Goal: Task Accomplishment & Management: Use online tool/utility

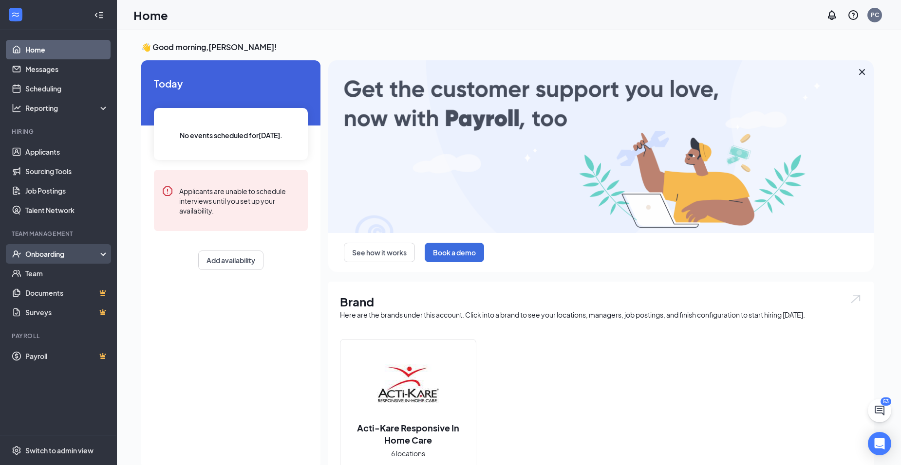
click at [49, 253] on div "Onboarding" at bounding box center [62, 254] width 75 height 10
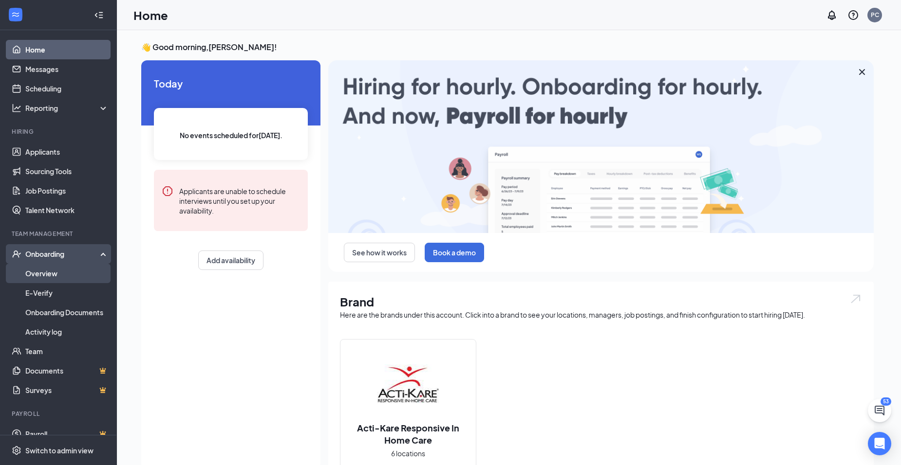
click at [40, 273] on link "Overview" at bounding box center [66, 273] width 83 height 19
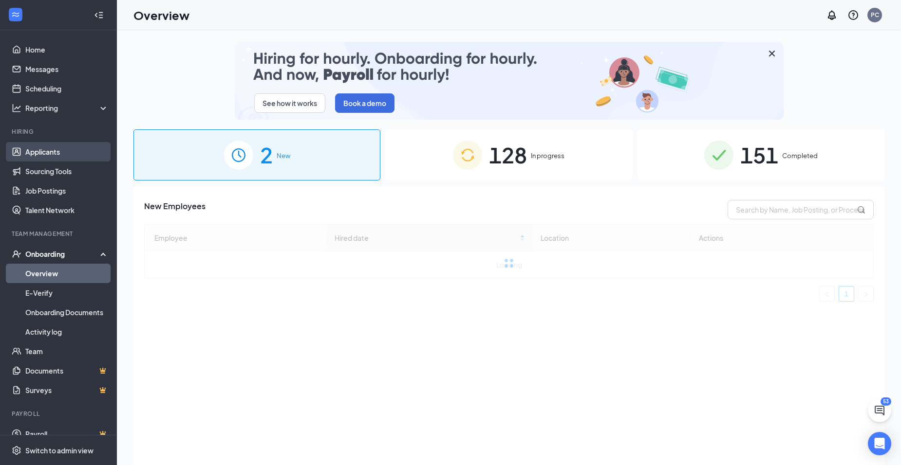
click at [44, 149] on link "Applicants" at bounding box center [66, 151] width 83 height 19
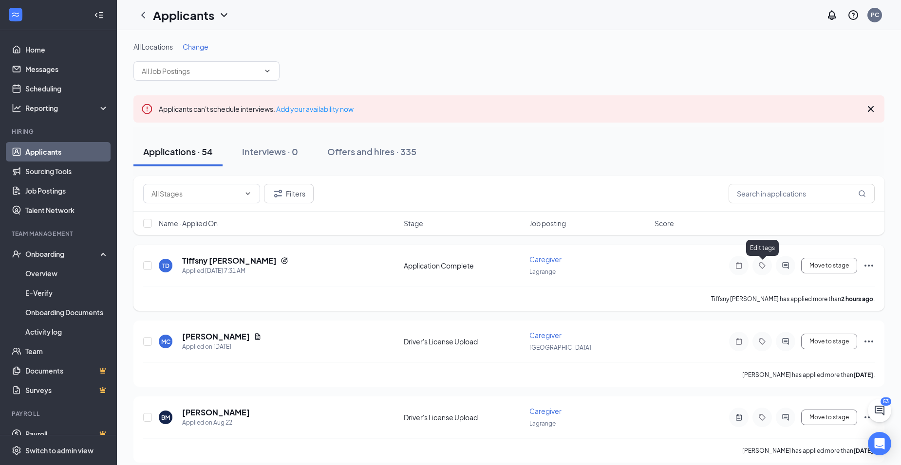
click at [762, 264] on icon "Tag" at bounding box center [762, 266] width 12 height 8
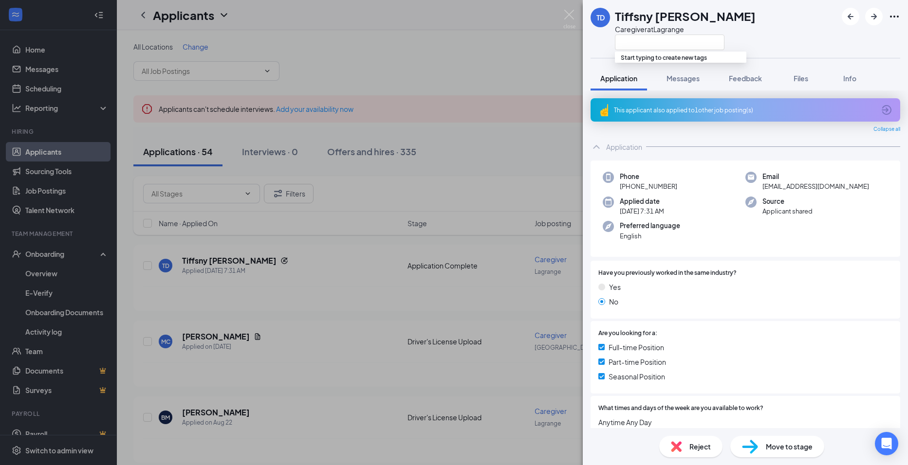
click at [785, 444] on span "Move to stage" at bounding box center [789, 447] width 47 height 11
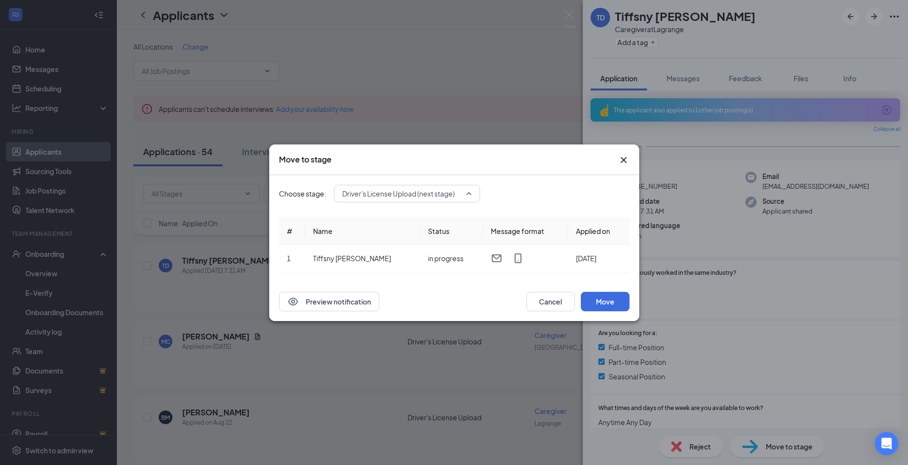
click at [468, 192] on span "Driver's License Upload (next stage)" at bounding box center [406, 193] width 129 height 15
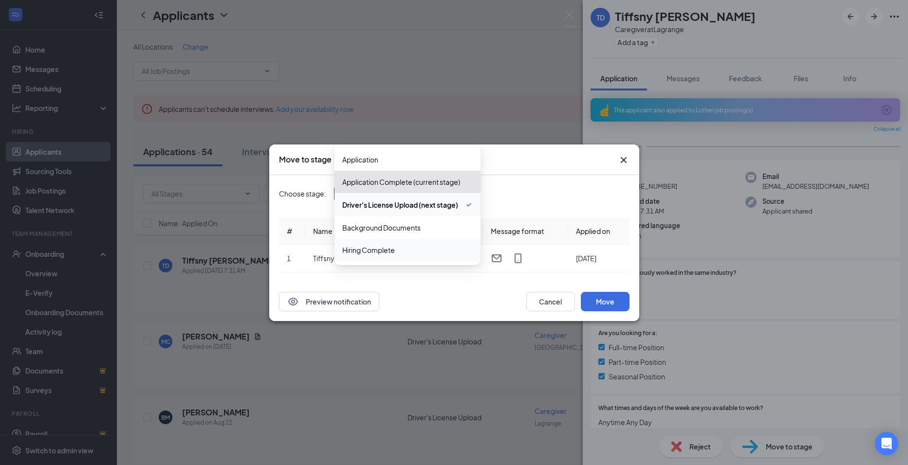
click at [371, 375] on div "Move to stage Choose stage: [DRIVERS_LICENSE_NUMBER] Driver's License Upload (n…" at bounding box center [454, 232] width 908 height 465
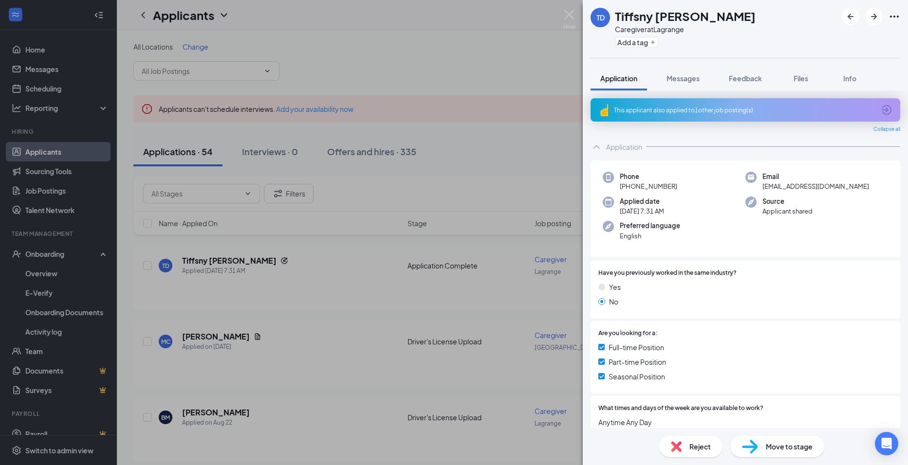
click at [361, 274] on div "TD Tiffsny [PERSON_NAME] Caregiver at Lagrange Add a tag Application Messages F…" at bounding box center [454, 232] width 908 height 465
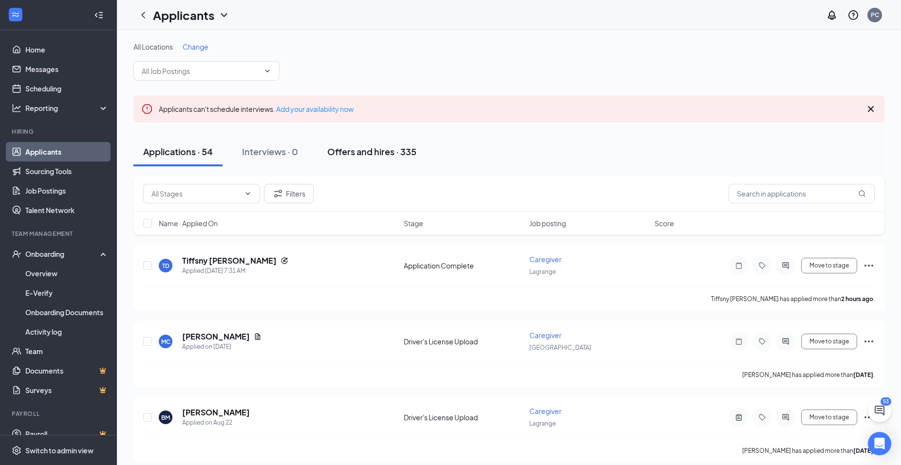
drag, startPoint x: 380, startPoint y: 149, endPoint x: 379, endPoint y: 165, distance: 15.6
click at [380, 149] on div "Offers and hires · 335" at bounding box center [371, 152] width 89 height 12
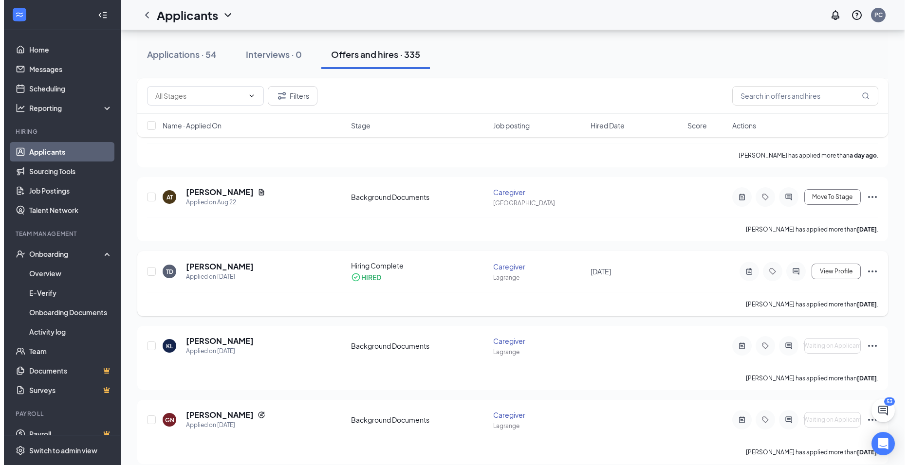
scroll to position [292, 0]
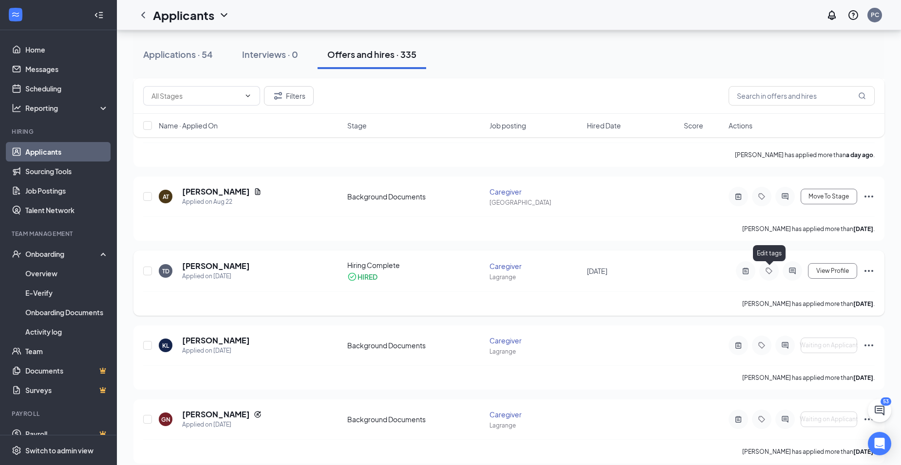
click at [769, 268] on icon "Tag" at bounding box center [769, 271] width 12 height 8
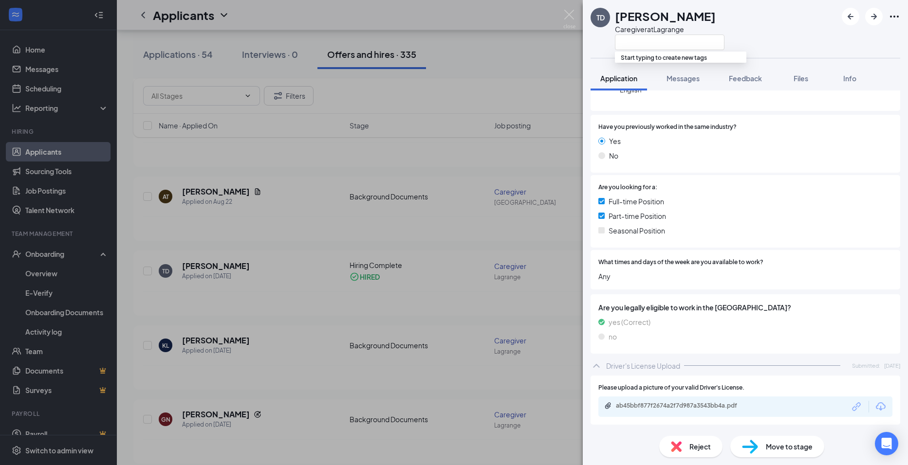
scroll to position [165, 0]
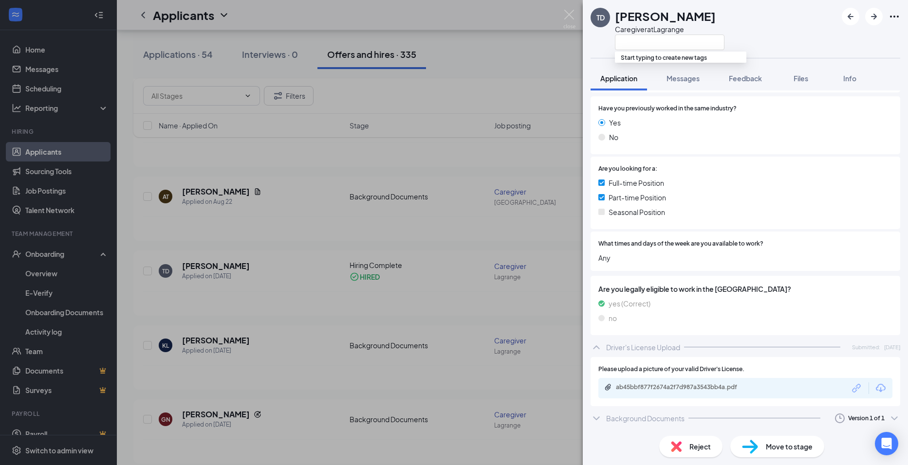
click at [803, 444] on span "Move to stage" at bounding box center [789, 447] width 47 height 11
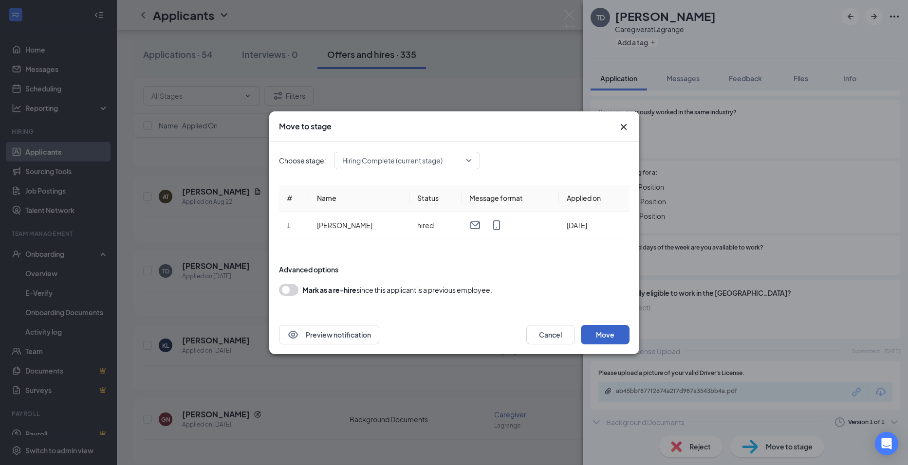
click at [607, 332] on button "Move" at bounding box center [605, 334] width 49 height 19
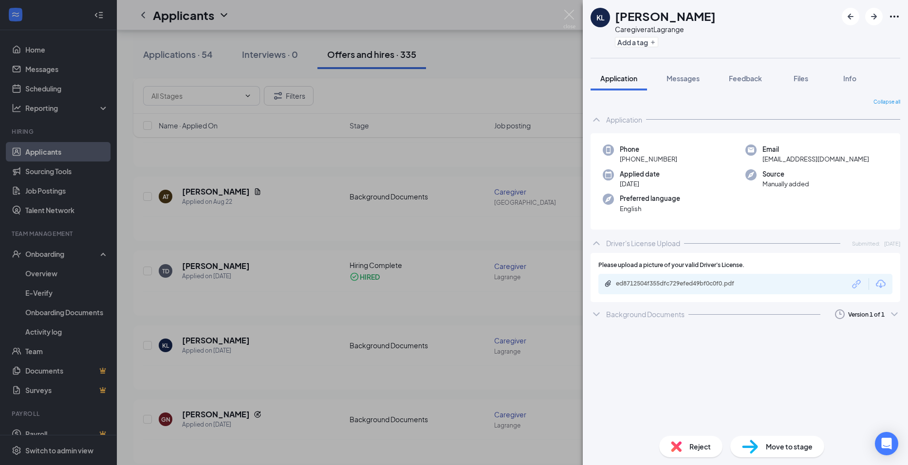
click at [50, 253] on div "KL [PERSON_NAME] Caregiver at Lagrange Add a tag Application Messages Feedback …" at bounding box center [454, 232] width 908 height 465
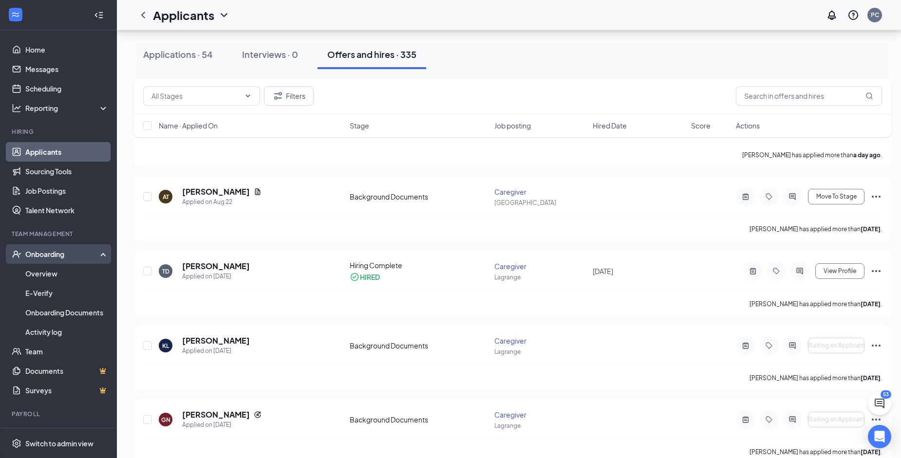
click at [43, 252] on div "Onboarding" at bounding box center [62, 254] width 75 height 10
click at [47, 253] on div "Onboarding" at bounding box center [62, 254] width 75 height 10
drag, startPoint x: 47, startPoint y: 253, endPoint x: 44, endPoint y: 271, distance: 18.2
click at [44, 271] on link "Overview" at bounding box center [66, 273] width 83 height 19
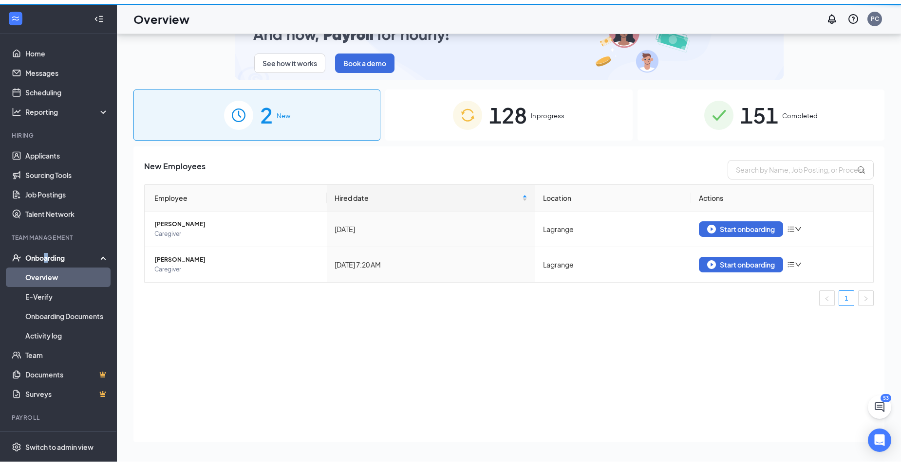
scroll to position [44, 0]
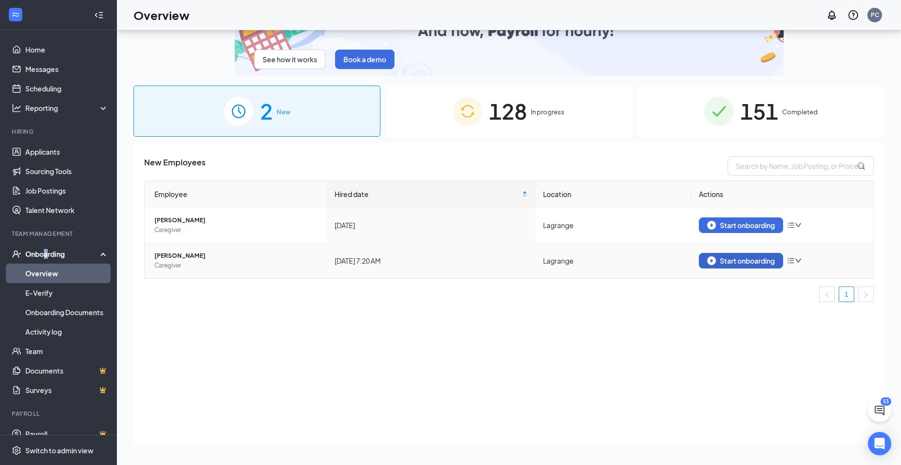
click at [755, 257] on div "Start onboarding" at bounding box center [741, 261] width 68 height 9
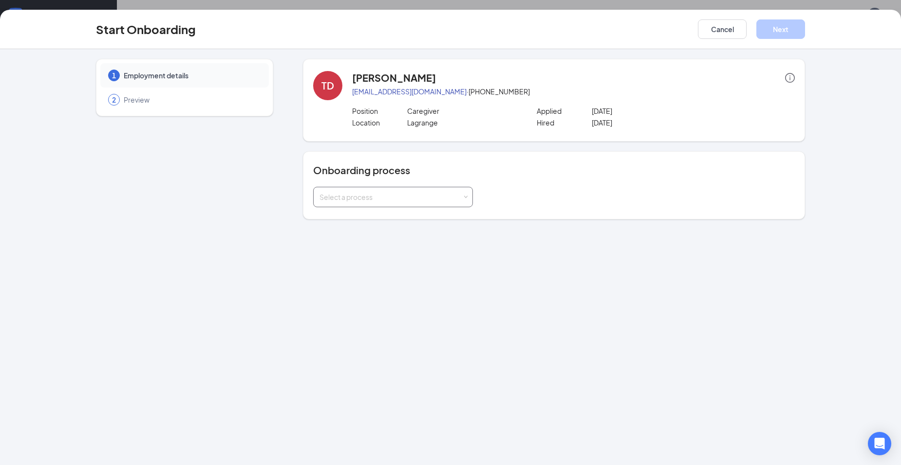
click at [462, 197] on div "Select a process" at bounding box center [392, 196] width 147 height 19
click at [378, 218] on span "Onboarding Documents" at bounding box center [354, 217] width 77 height 9
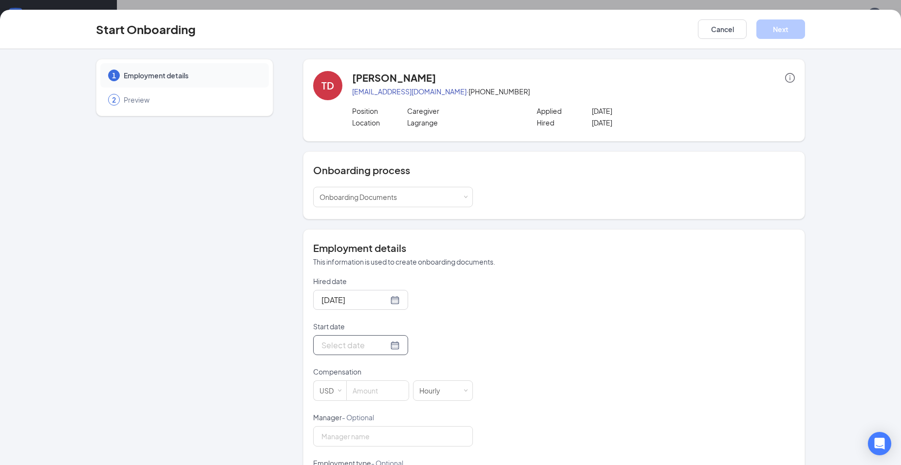
drag, startPoint x: 351, startPoint y: 347, endPoint x: 362, endPoint y: 340, distance: 13.5
click at [355, 344] on input "Start date" at bounding box center [354, 345] width 67 height 12
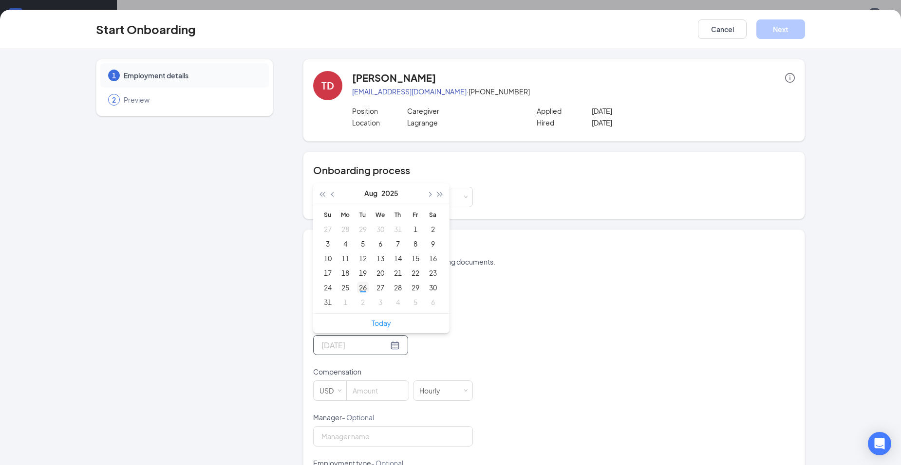
drag, startPoint x: 359, startPoint y: 289, endPoint x: 363, endPoint y: 293, distance: 5.2
click at [360, 289] on div "26" at bounding box center [363, 288] width 12 height 12
type input "[DATE]"
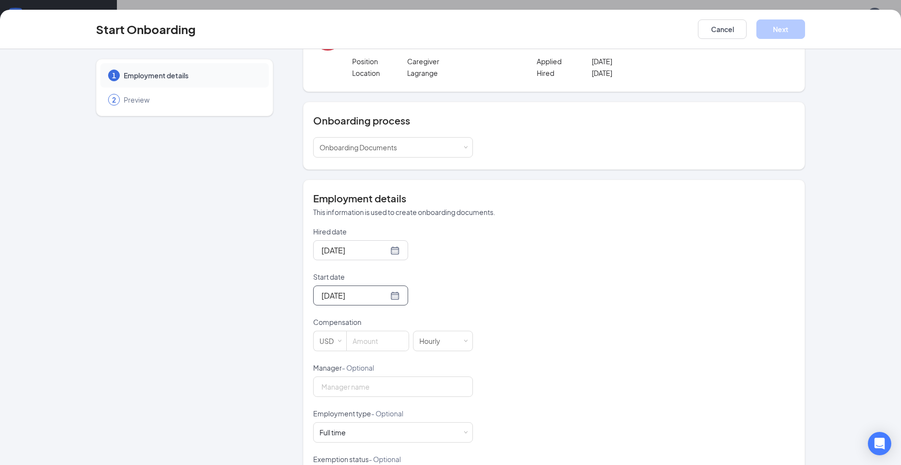
scroll to position [97, 0]
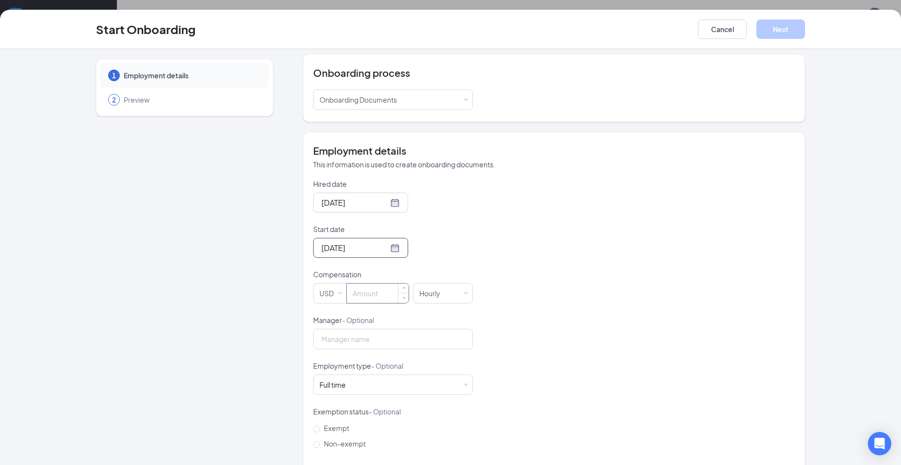
click at [371, 299] on input at bounding box center [378, 293] width 62 height 19
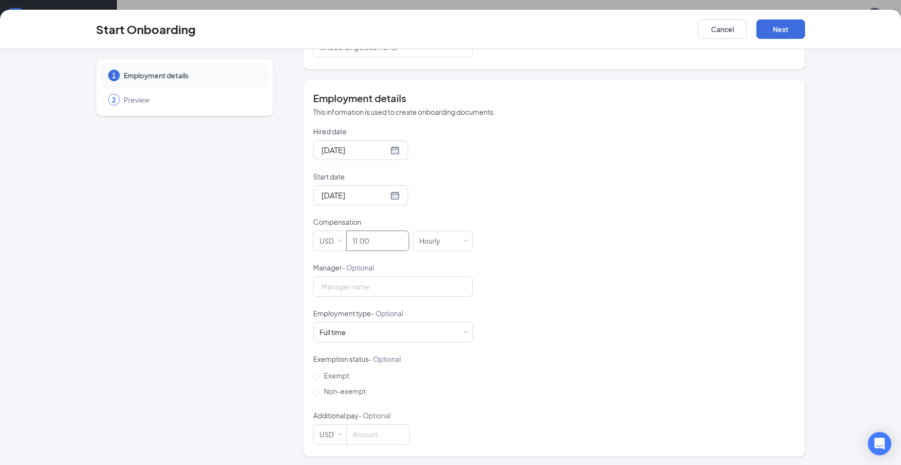
scroll to position [151, 0]
type input "11"
drag, startPoint x: 462, startPoint y: 329, endPoint x: 442, endPoint y: 338, distance: 22.4
click at [463, 331] on span at bounding box center [465, 331] width 4 height 4
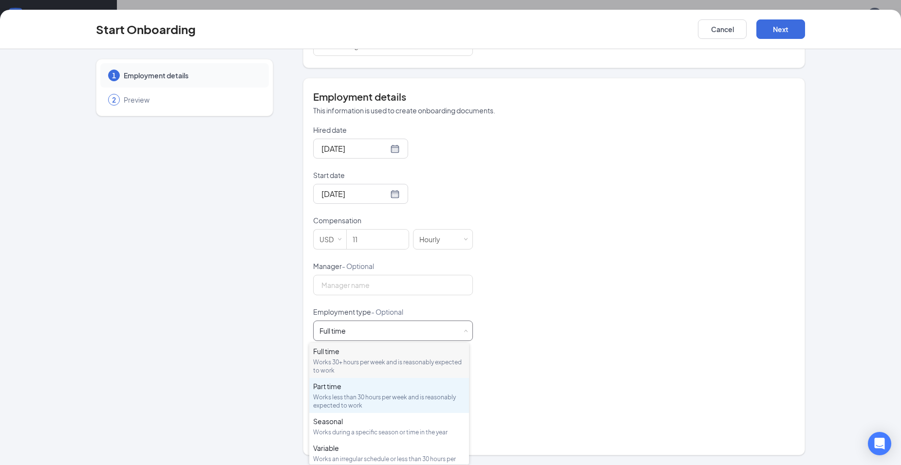
drag, startPoint x: 332, startPoint y: 389, endPoint x: 346, endPoint y: 385, distance: 14.9
click at [333, 390] on div "Part time" at bounding box center [389, 387] width 152 height 10
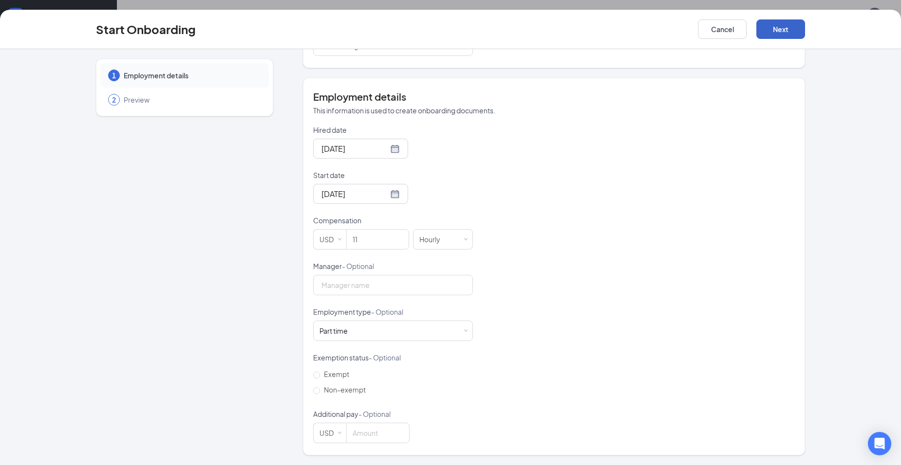
click at [786, 29] on button "Next" at bounding box center [780, 28] width 49 height 19
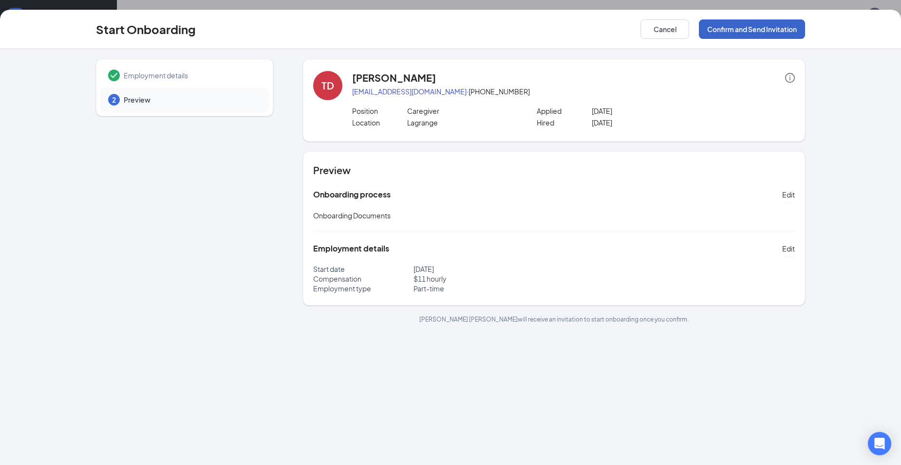
click at [764, 27] on button "Confirm and Send Invitation" at bounding box center [752, 28] width 106 height 19
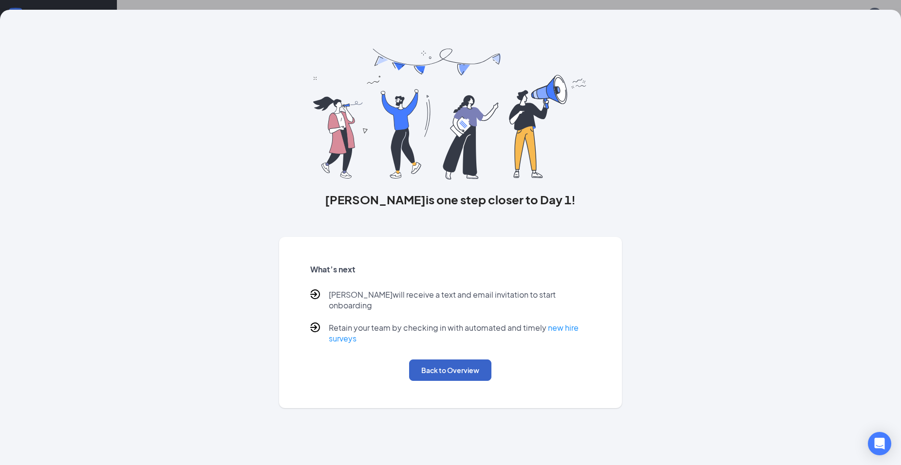
click at [462, 360] on button "Back to Overview" at bounding box center [450, 370] width 82 height 21
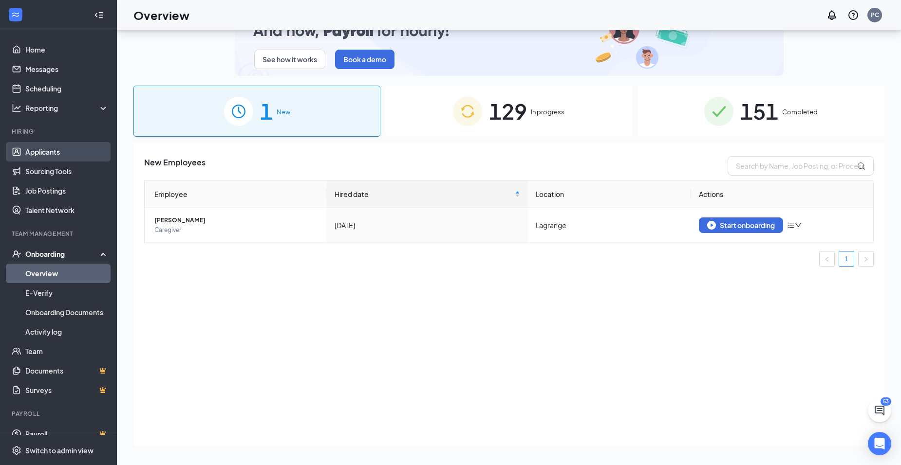
click at [40, 152] on link "Applicants" at bounding box center [66, 151] width 83 height 19
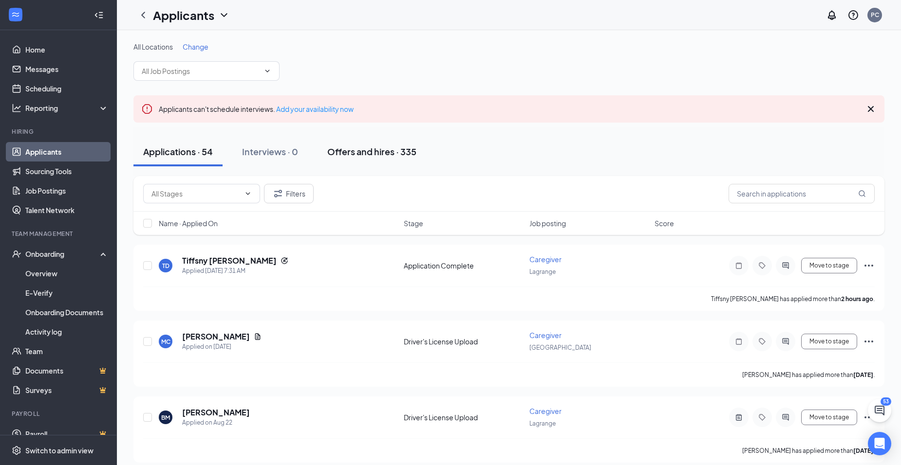
click at [377, 150] on div "Offers and hires · 335" at bounding box center [371, 152] width 89 height 12
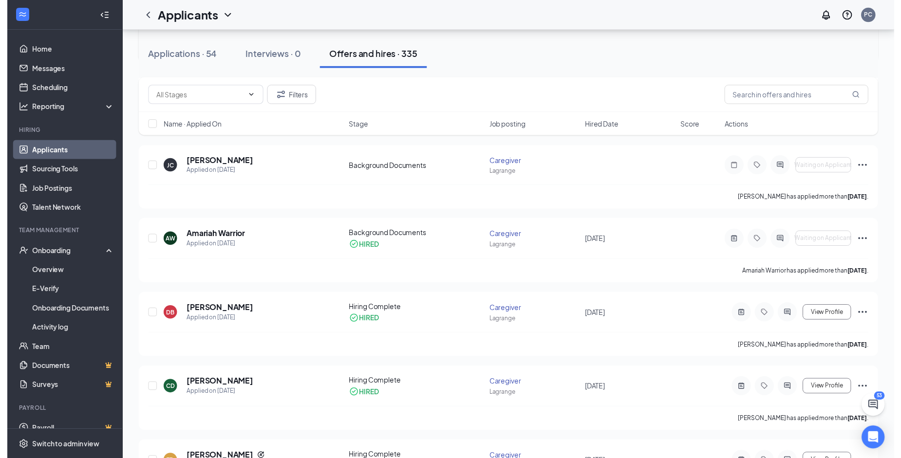
scroll to position [1120, 0]
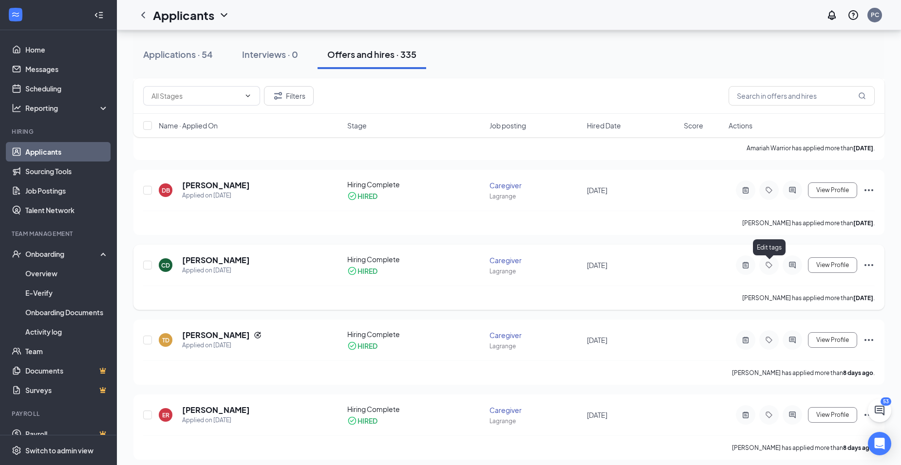
click at [770, 265] on icon "Tag" at bounding box center [769, 265] width 12 height 8
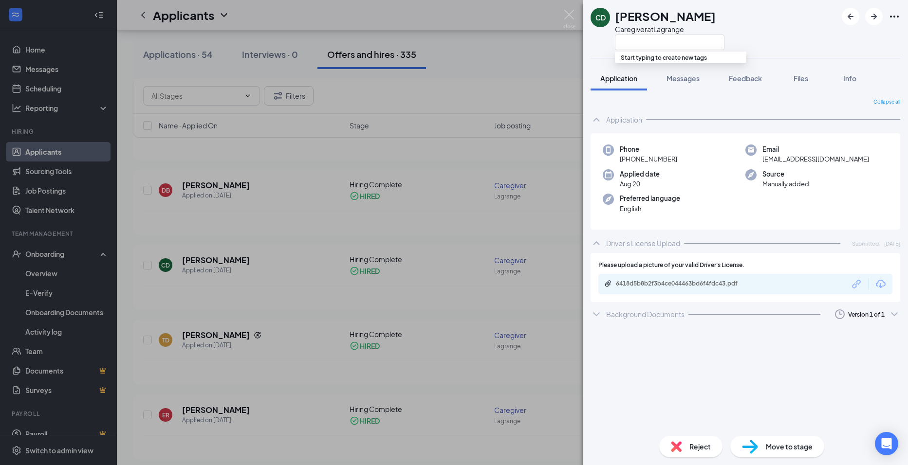
click at [787, 444] on span "Move to stage" at bounding box center [789, 447] width 47 height 11
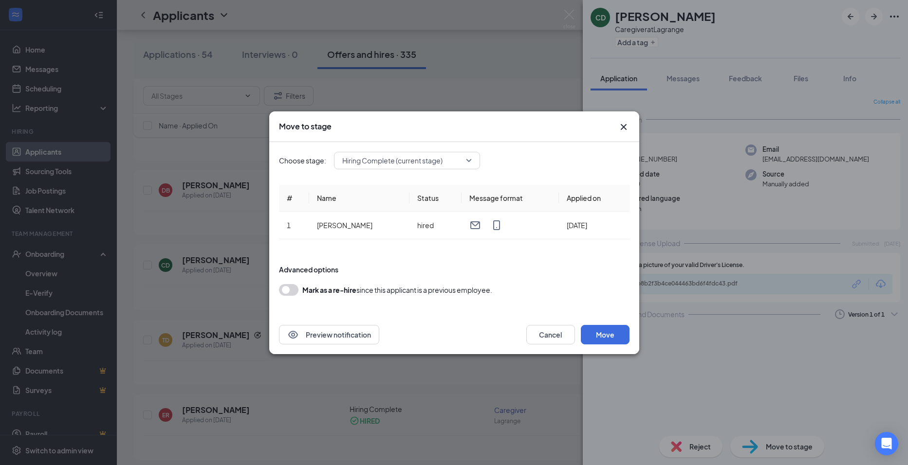
click at [469, 161] on span "Hiring Complete (current stage)" at bounding box center [406, 160] width 129 height 15
click at [611, 333] on button "Move" at bounding box center [605, 334] width 49 height 19
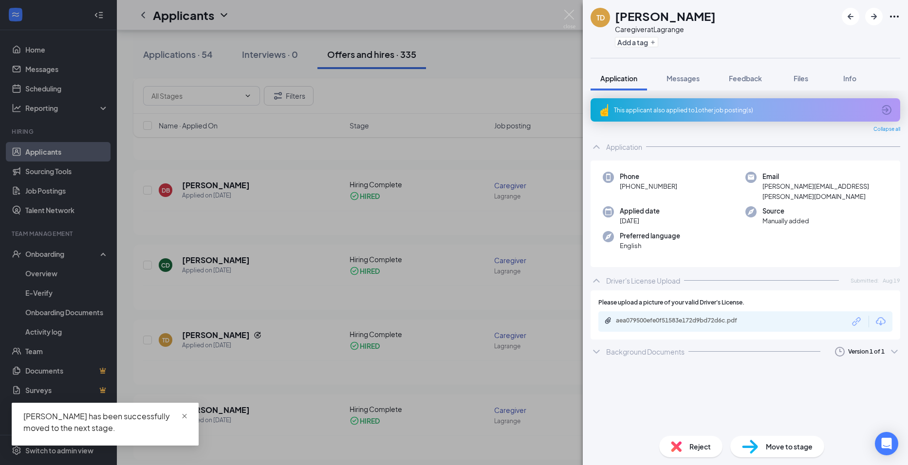
click at [185, 413] on span at bounding box center [184, 416] width 7 height 9
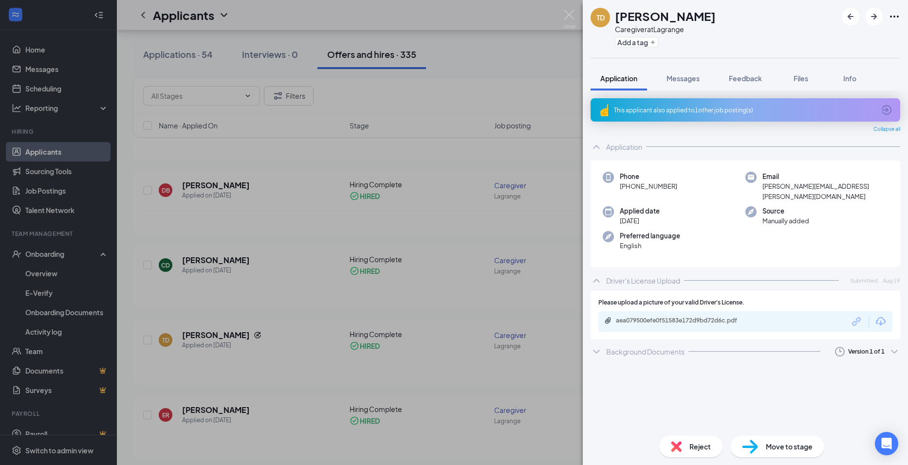
click at [44, 253] on div "TD [PERSON_NAME] Caregiver at Lagrange Add a tag Application Messages Feedback …" at bounding box center [454, 232] width 908 height 465
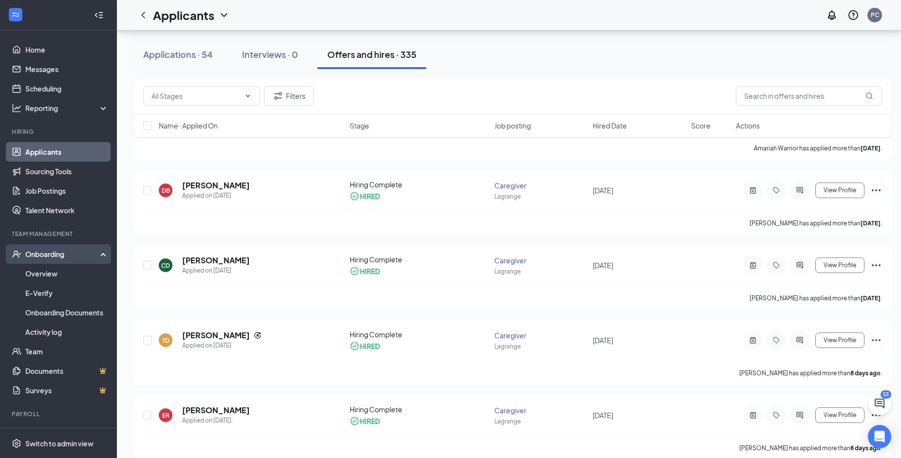
click at [38, 252] on div "Onboarding" at bounding box center [62, 254] width 75 height 10
click at [53, 253] on div "Onboarding" at bounding box center [62, 254] width 75 height 10
click at [41, 272] on link "Overview" at bounding box center [66, 273] width 83 height 19
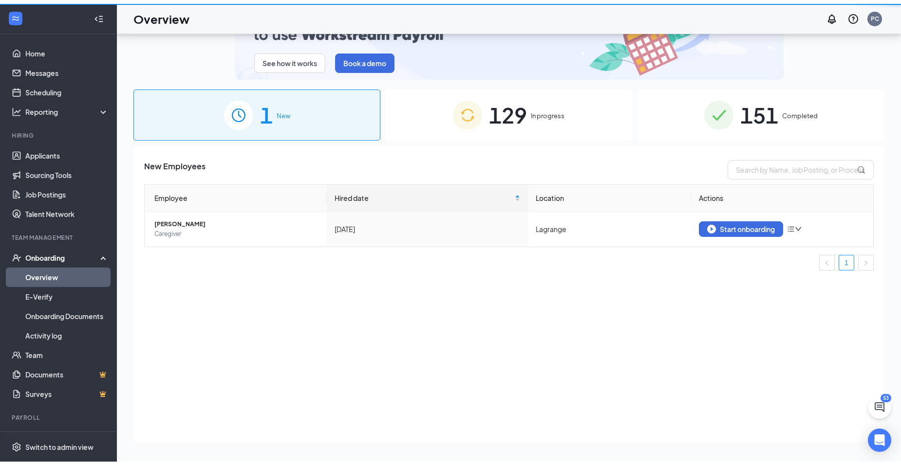
scroll to position [44, 0]
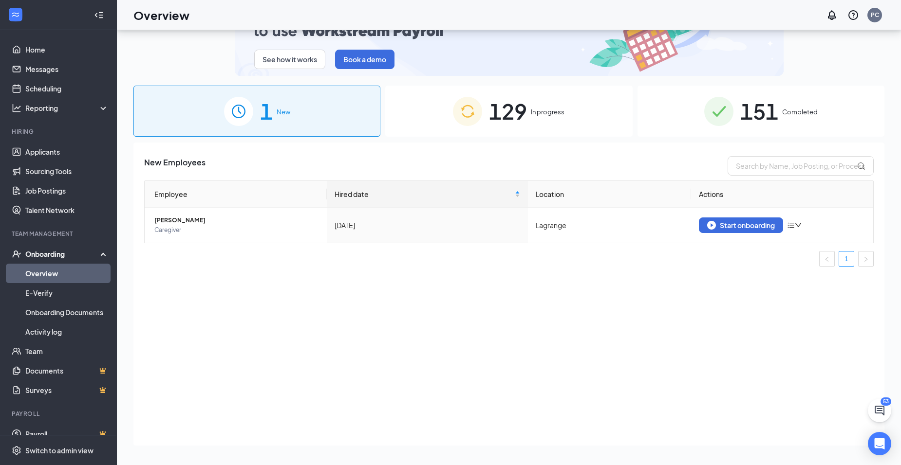
click at [543, 110] on span "In progress" at bounding box center [548, 112] width 34 height 10
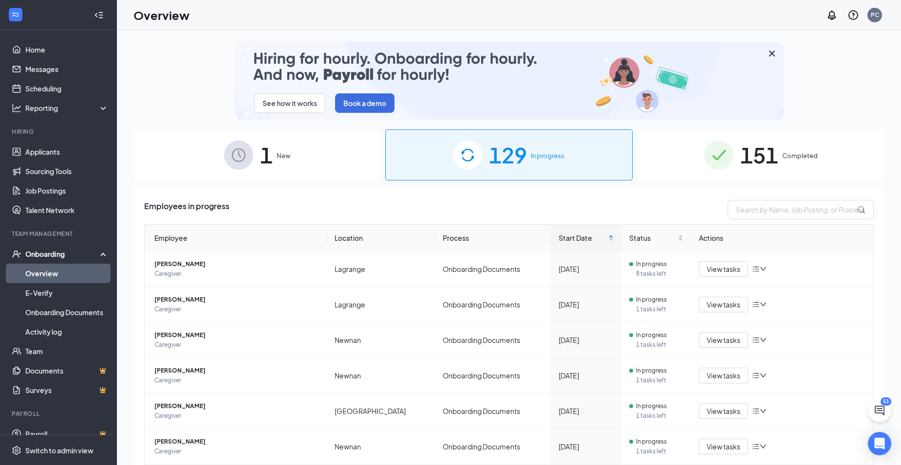
click at [47, 251] on div "Onboarding" at bounding box center [62, 254] width 75 height 10
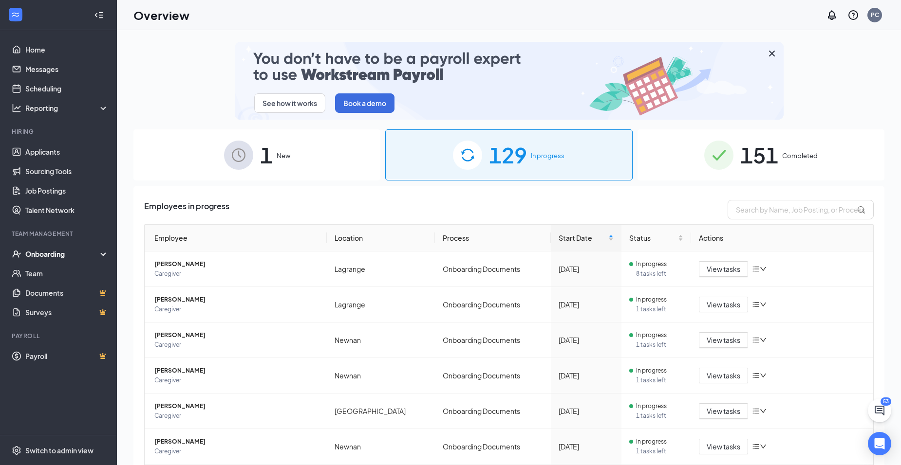
click at [50, 254] on div "Onboarding" at bounding box center [62, 254] width 75 height 10
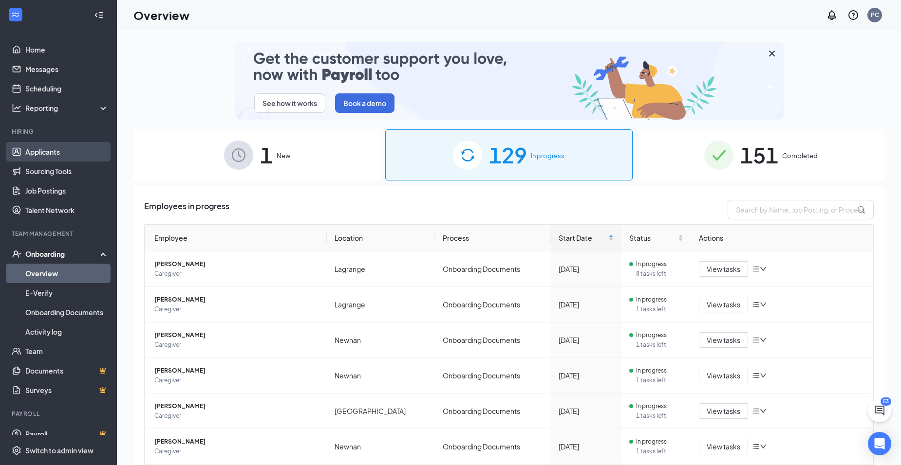
click at [43, 152] on link "Applicants" at bounding box center [66, 151] width 83 height 19
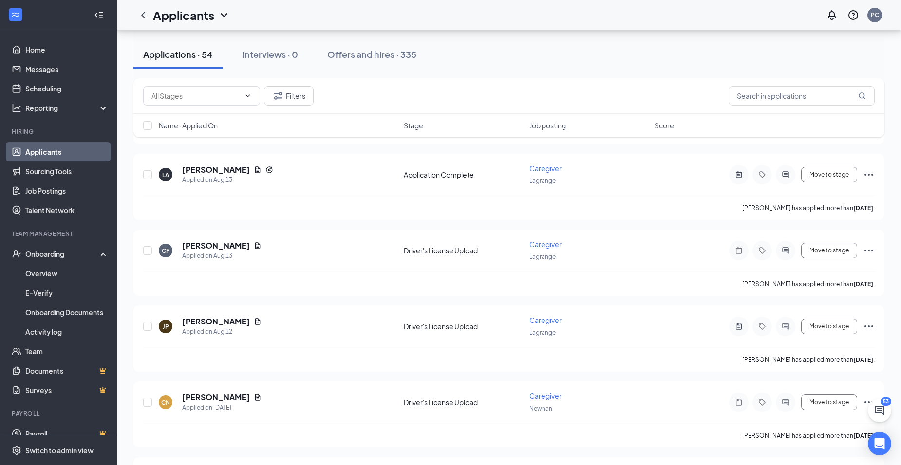
scroll to position [1071, 0]
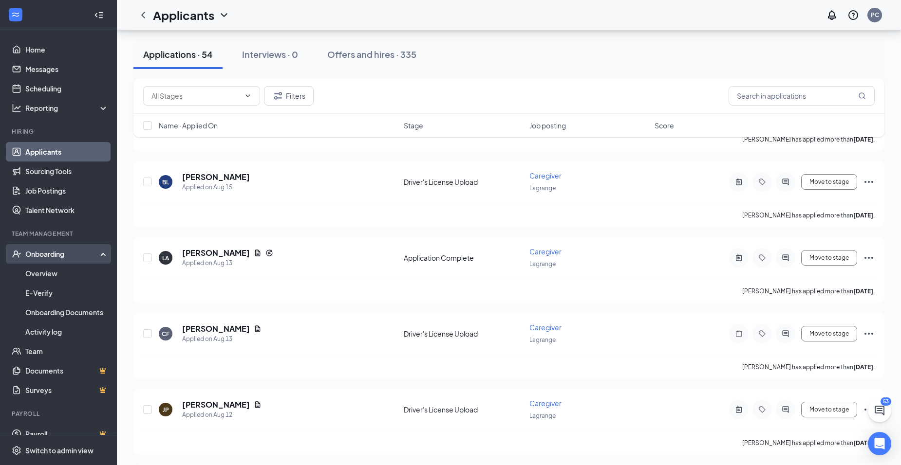
click at [41, 252] on div "Onboarding" at bounding box center [62, 254] width 75 height 10
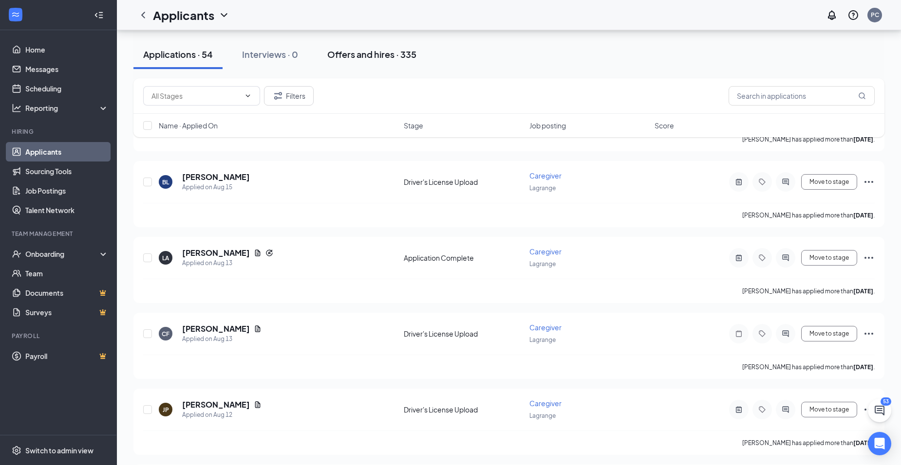
click at [373, 55] on div "Offers and hires · 335" at bounding box center [371, 54] width 89 height 12
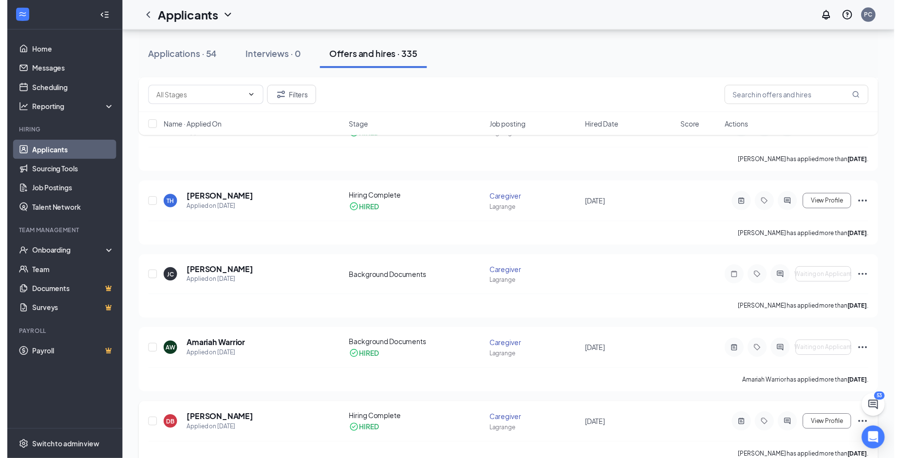
scroll to position [1022, 0]
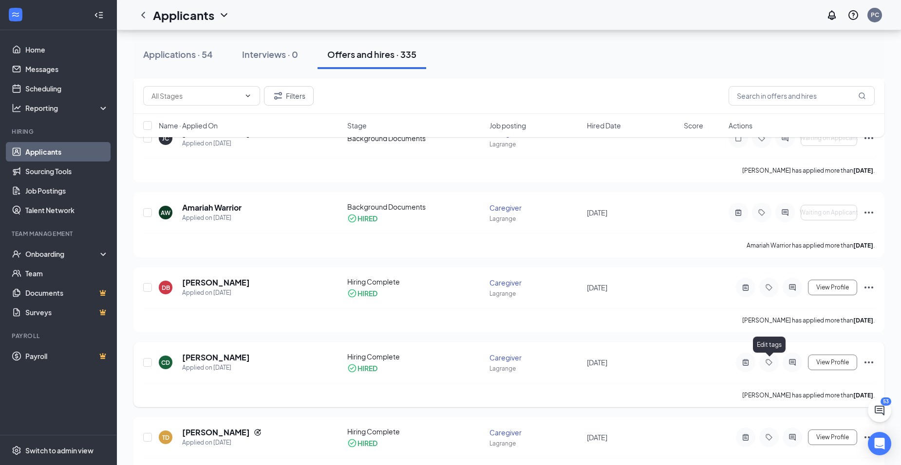
click at [768, 360] on icon "Tag" at bounding box center [768, 362] width 6 height 6
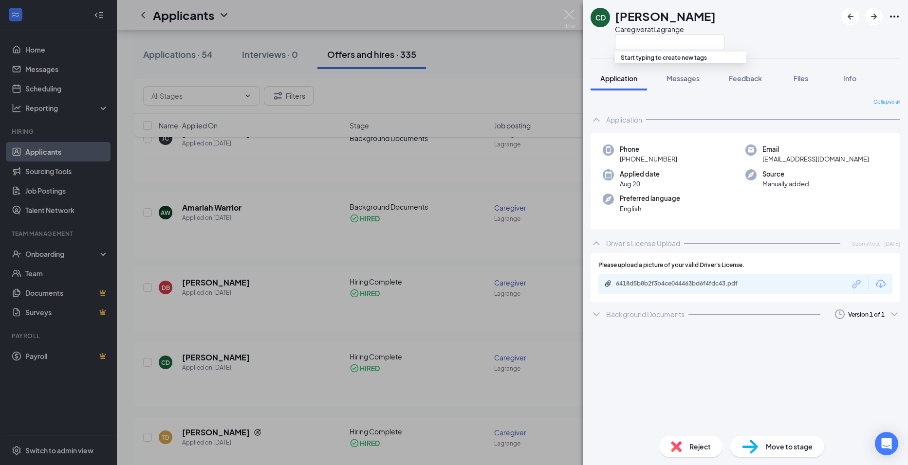
click at [785, 444] on span "Move to stage" at bounding box center [789, 447] width 47 height 11
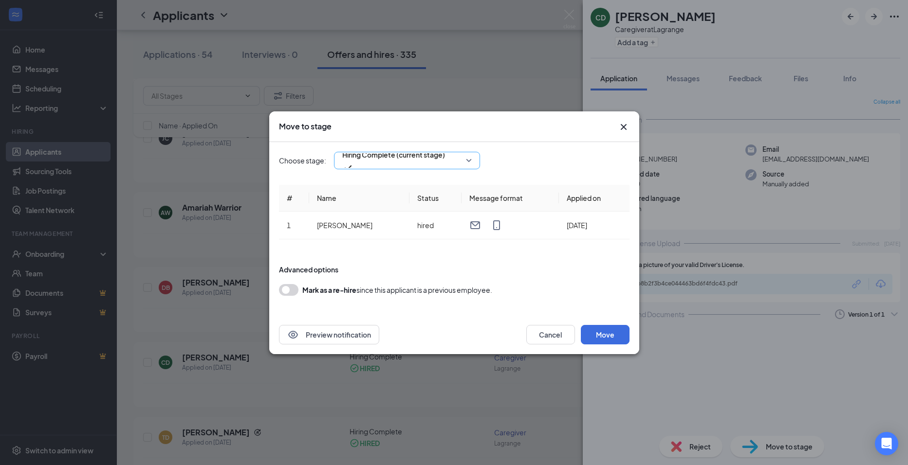
click at [466, 159] on span "Hiring Complete (current stage)" at bounding box center [406, 160] width 129 height 15
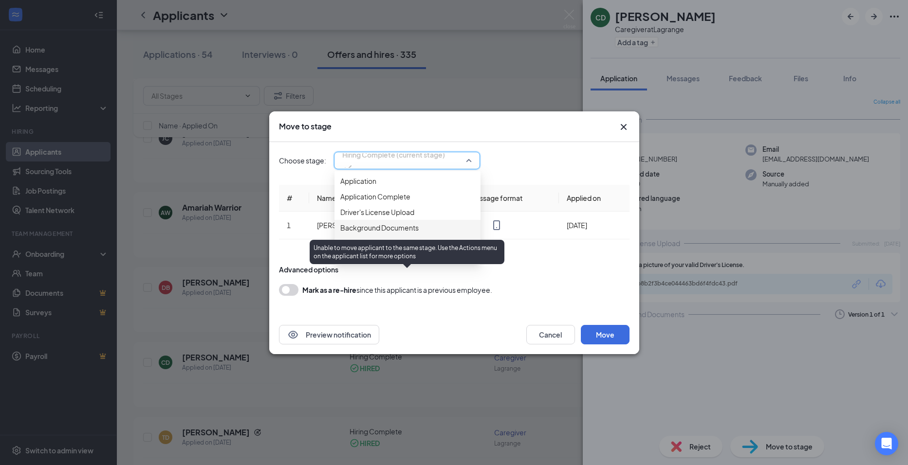
drag, startPoint x: 403, startPoint y: 279, endPoint x: 415, endPoint y: 277, distance: 12.3
click at [405, 249] on span "Hiring Complete (current stage)" at bounding box center [391, 243] width 103 height 11
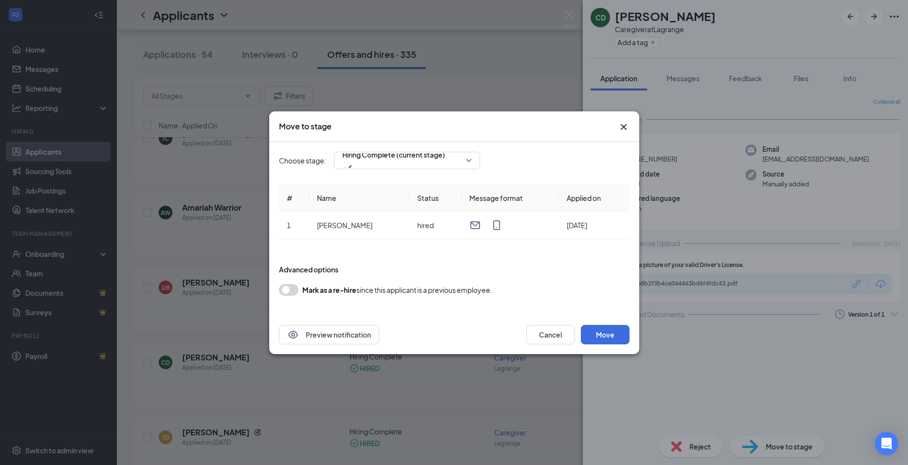
click at [465, 320] on div "Preview notification Cancel Move" at bounding box center [454, 334] width 370 height 39
click at [605, 331] on button "Move" at bounding box center [605, 334] width 49 height 19
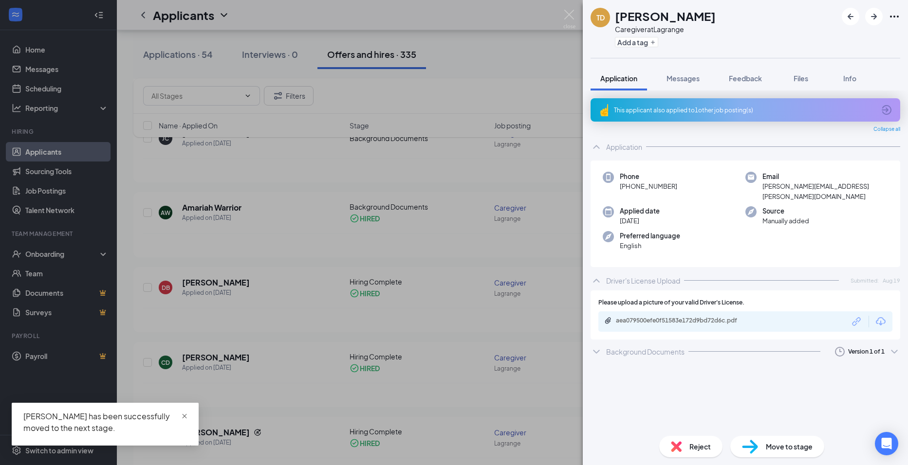
click at [182, 415] on span "close" at bounding box center [184, 416] width 7 height 7
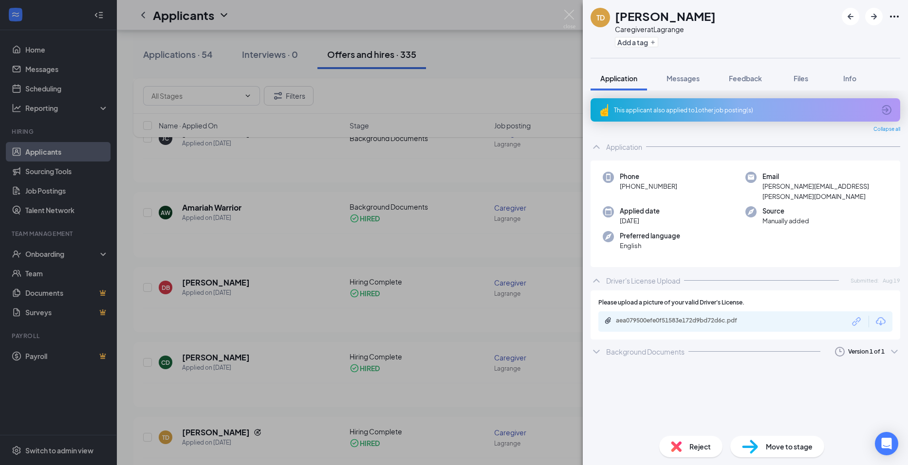
click at [51, 254] on div "TD [PERSON_NAME] Caregiver at Lagrange Add a tag Application Messages Feedback …" at bounding box center [454, 232] width 908 height 465
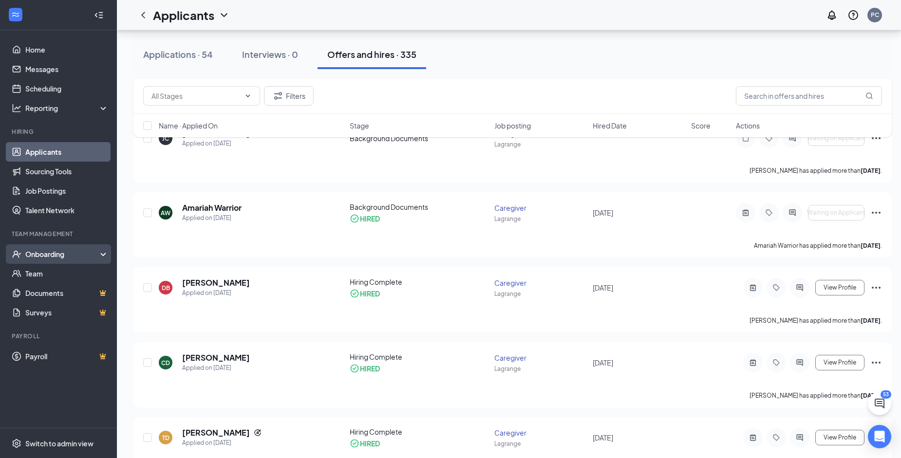
click at [38, 254] on div "Onboarding" at bounding box center [62, 254] width 75 height 10
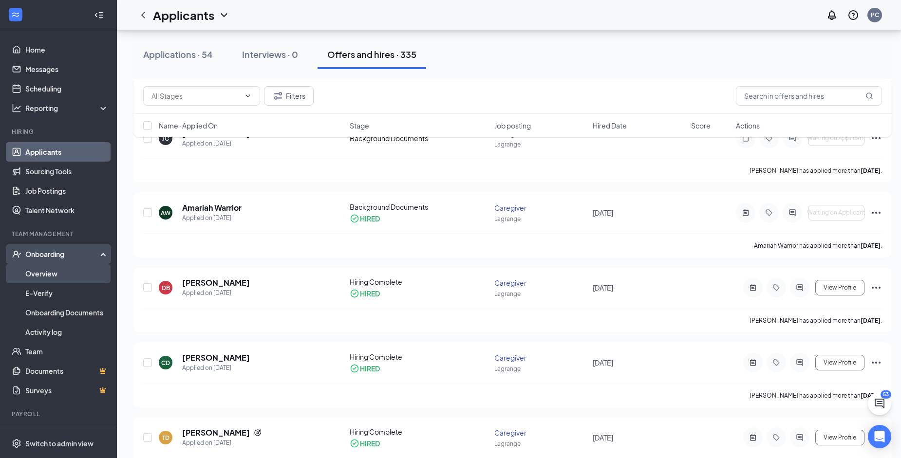
click at [46, 271] on link "Overview" at bounding box center [66, 273] width 83 height 19
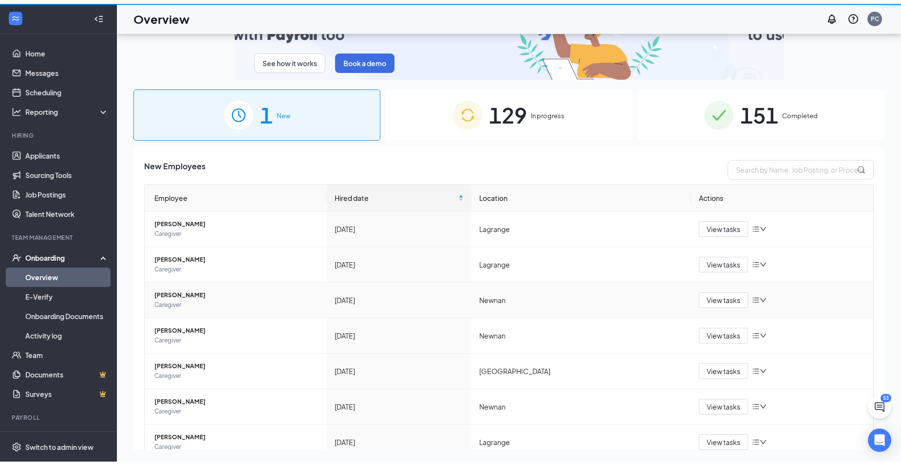
scroll to position [44, 0]
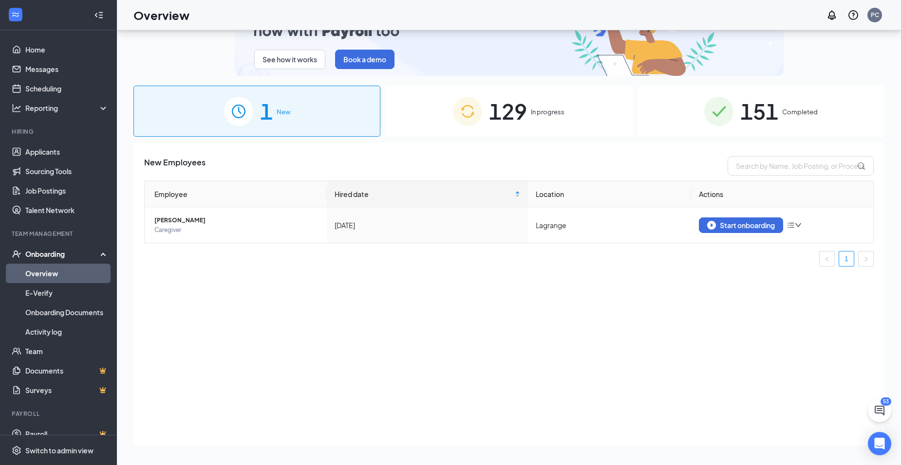
click at [546, 110] on span "In progress" at bounding box center [548, 112] width 34 height 10
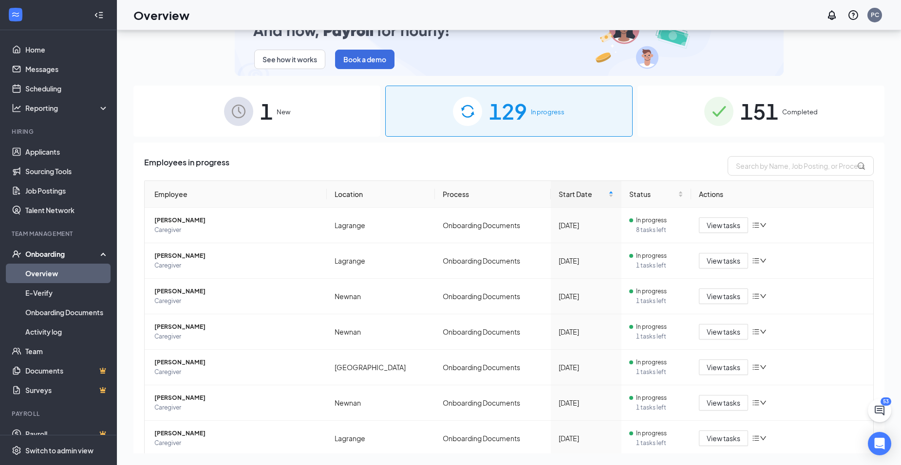
click at [550, 110] on span "In progress" at bounding box center [548, 112] width 34 height 10
click at [46, 270] on link "Overview" at bounding box center [66, 273] width 83 height 19
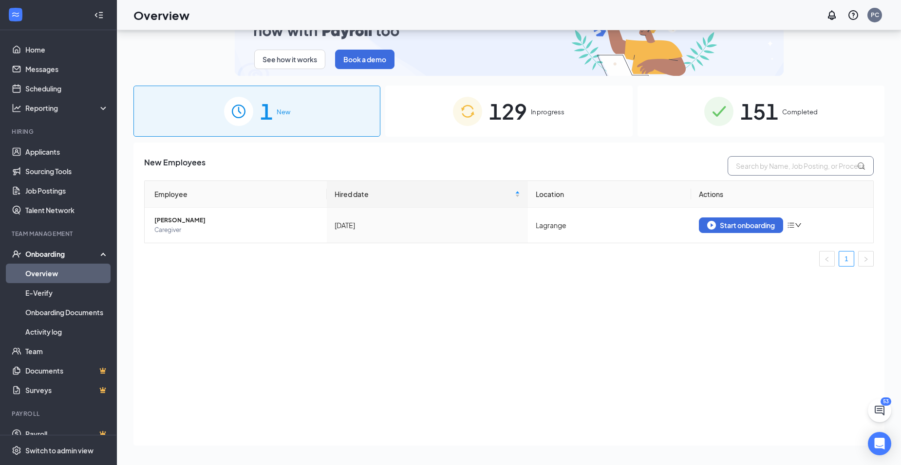
click at [780, 165] on input "text" at bounding box center [800, 165] width 146 height 19
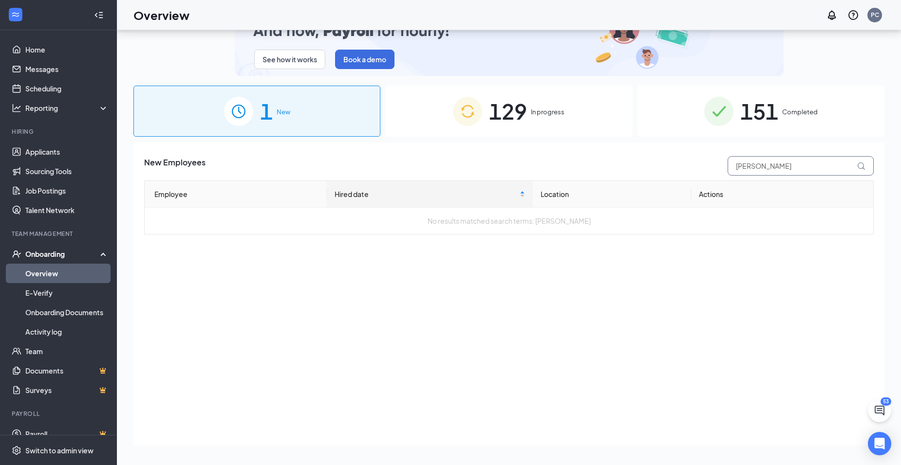
type input "[PERSON_NAME]"
click at [862, 164] on icon at bounding box center [861, 166] width 8 height 8
click at [545, 110] on span "In progress" at bounding box center [548, 112] width 34 height 10
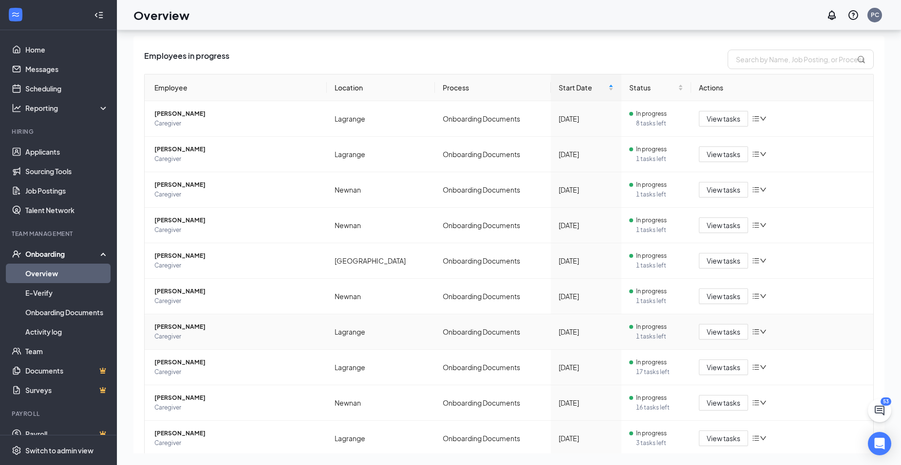
scroll to position [175, 0]
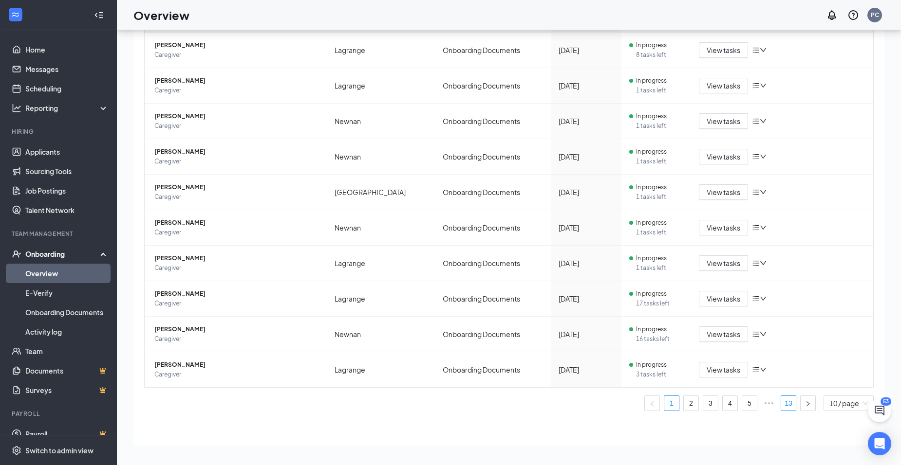
click at [781, 402] on link "13" at bounding box center [788, 403] width 15 height 15
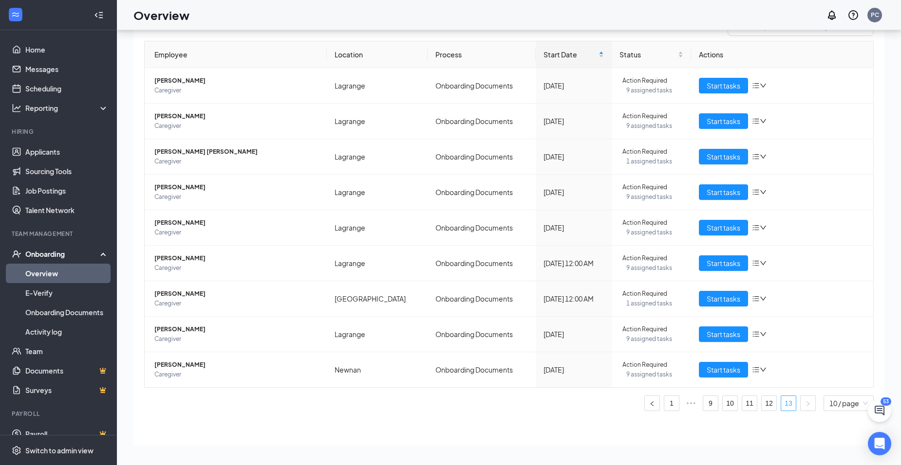
scroll to position [140, 0]
click at [724, 333] on span "Start tasks" at bounding box center [723, 334] width 34 height 11
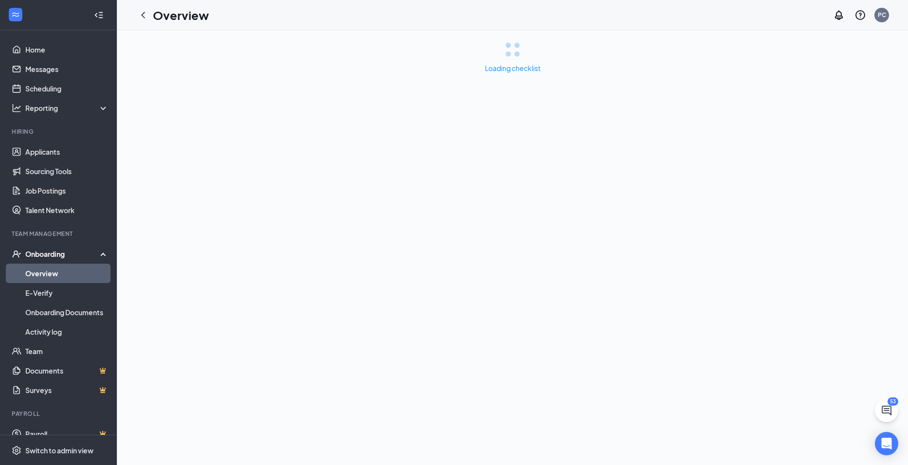
click at [354, 258] on div "Loading checklist" at bounding box center [512, 247] width 791 height 435
